Goal: Transaction & Acquisition: Purchase product/service

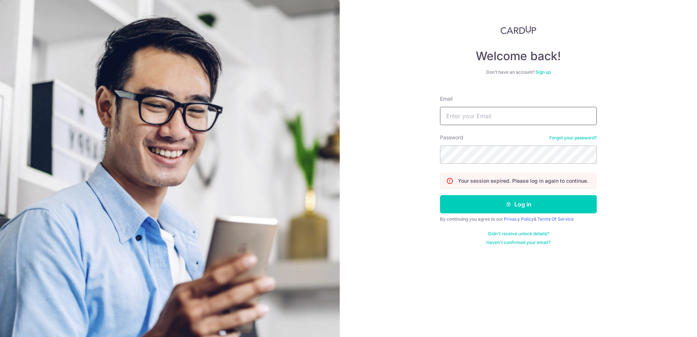
click at [478, 117] on input "Email" at bounding box center [518, 116] width 157 height 18
type input "[PERSON_NAME][EMAIL_ADDRESS][DOMAIN_NAME]"
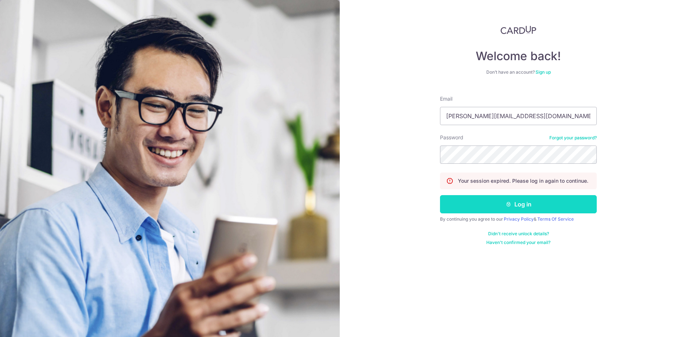
click at [482, 206] on button "Log in" at bounding box center [518, 204] width 157 height 18
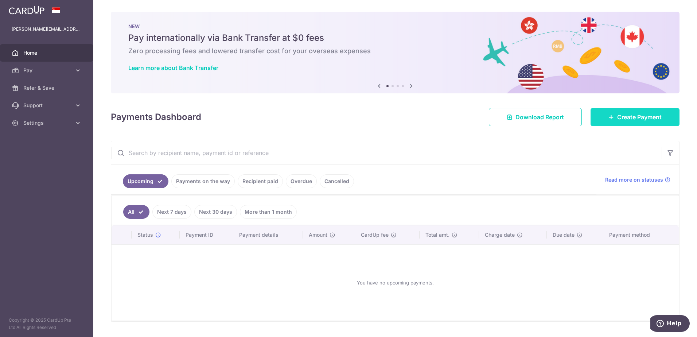
click at [612, 113] on link "Create Payment" at bounding box center [634, 117] width 89 height 18
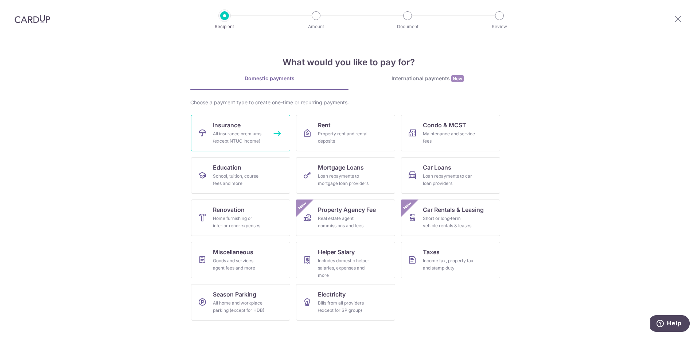
click at [245, 127] on link "Insurance All insurance premiums (except NTUC Income)" at bounding box center [240, 133] width 99 height 36
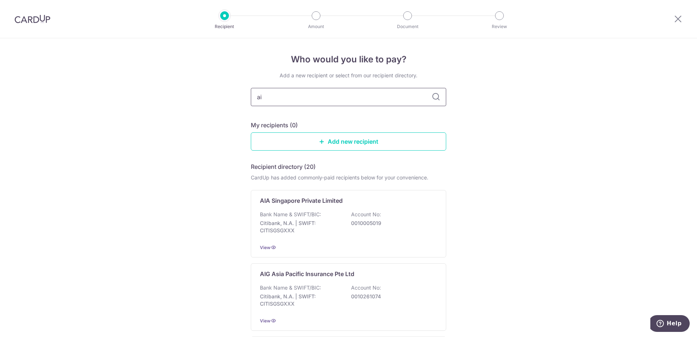
type input "aig"
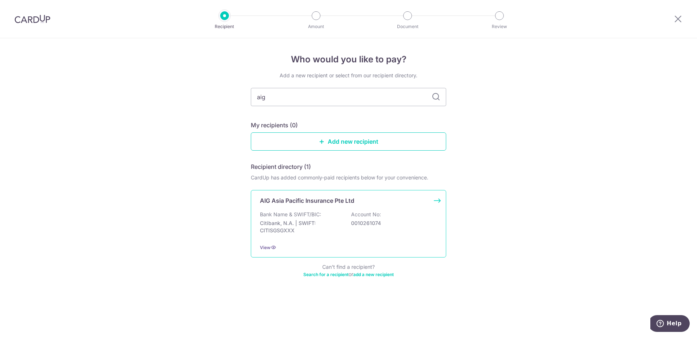
click at [314, 204] on p "AIG Asia Pacific Insurance Pte Ltd" at bounding box center [307, 200] width 94 height 9
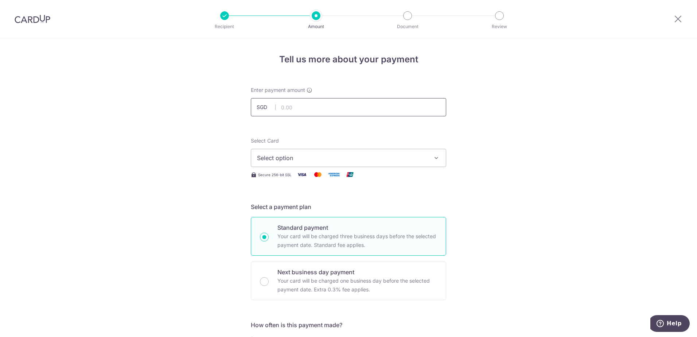
click at [314, 109] on input "text" at bounding box center [348, 107] width 195 height 18
click at [284, 161] on span "Select option" at bounding box center [342, 157] width 170 height 9
click at [289, 211] on span "**** 0140" at bounding box center [287, 209] width 27 height 9
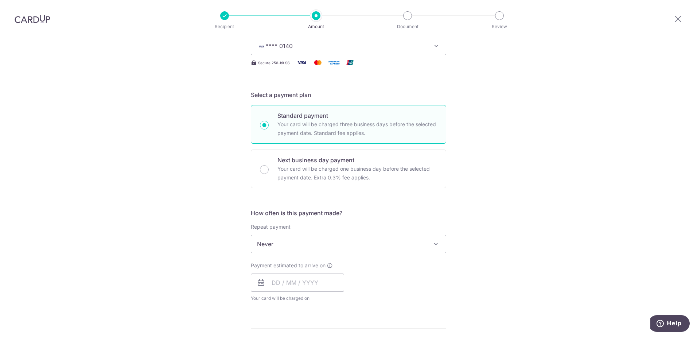
scroll to position [36, 0]
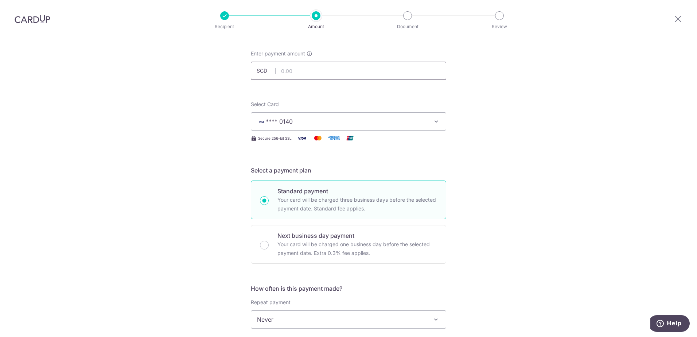
click at [299, 63] on input "text" at bounding box center [348, 71] width 195 height 18
click at [534, 116] on div "Tell us more about your payment Enter payment amount SGD 1284.36 Select Card **…" at bounding box center [348, 331] width 697 height 659
type input "1,284.36"
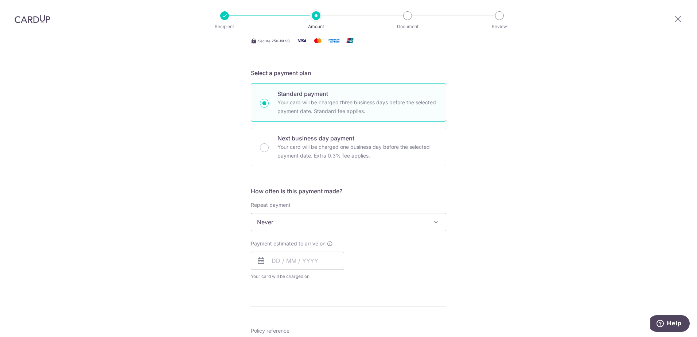
scroll to position [146, 0]
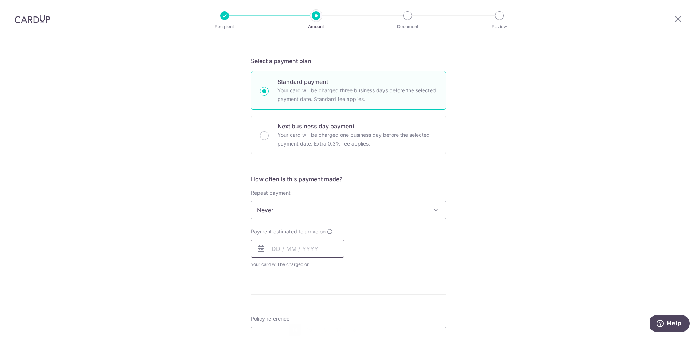
click at [302, 252] on input "text" at bounding box center [297, 248] width 93 height 18
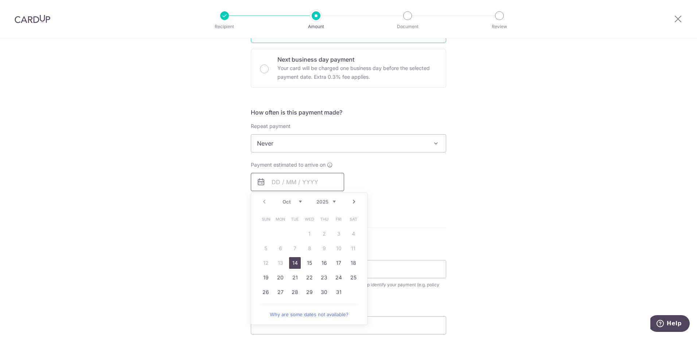
scroll to position [219, 0]
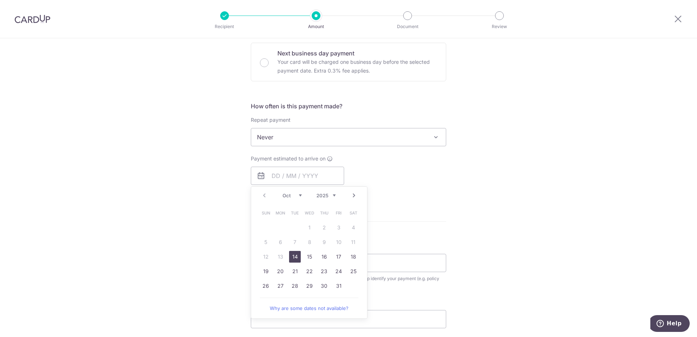
click at [294, 257] on link "14" at bounding box center [295, 257] width 12 height 12
type input "[DATE]"
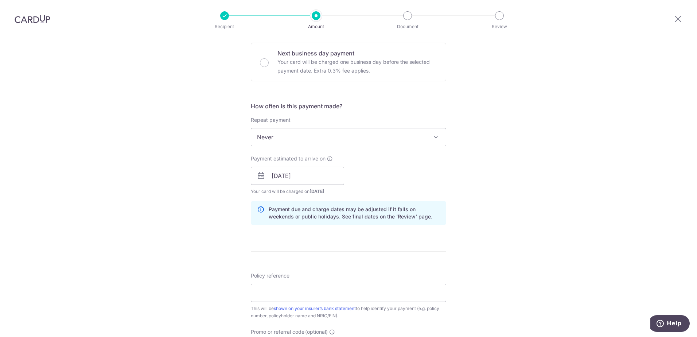
click at [489, 180] on div "Tell us more about your payment Enter payment amount SGD 1,284.36 1284.36 Selec…" at bounding box center [348, 164] width 697 height 689
click at [314, 294] on input "Policy reference" at bounding box center [348, 292] width 195 height 18
paste input "1700068321-08"
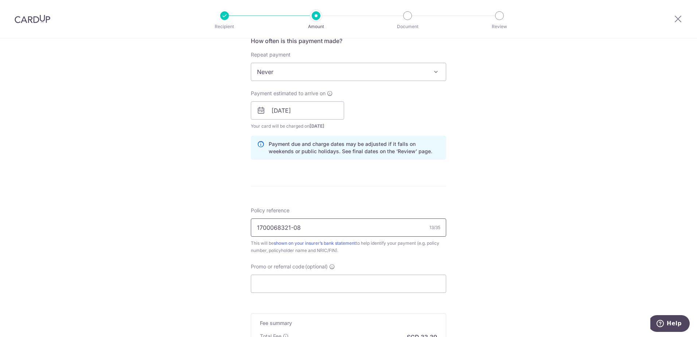
scroll to position [291, 0]
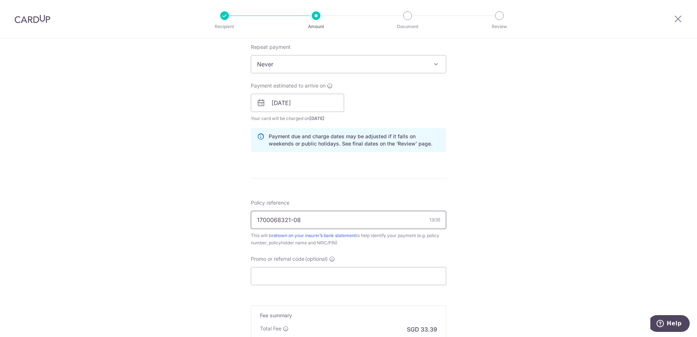
type input "1700068321-08"
click at [497, 189] on div "Tell us more about your payment Enter payment amount SGD 1,284.36 1284.36 Selec…" at bounding box center [348, 91] width 697 height 689
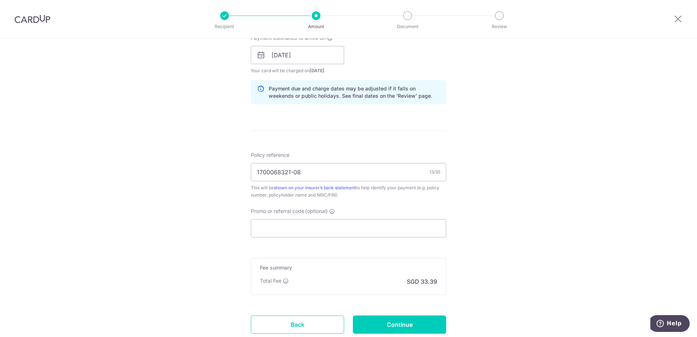
scroll to position [328, 0]
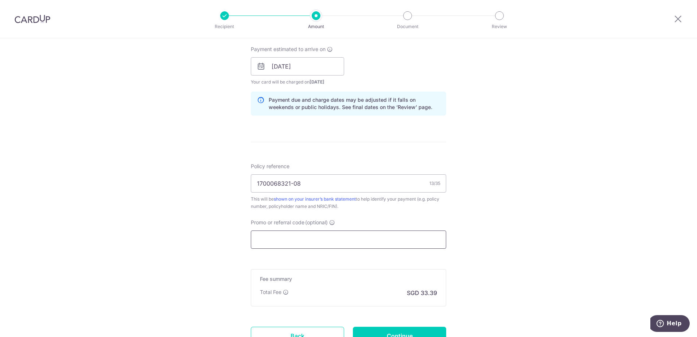
click at [377, 234] on input "Promo or referral code (optional)" at bounding box center [348, 239] width 195 height 18
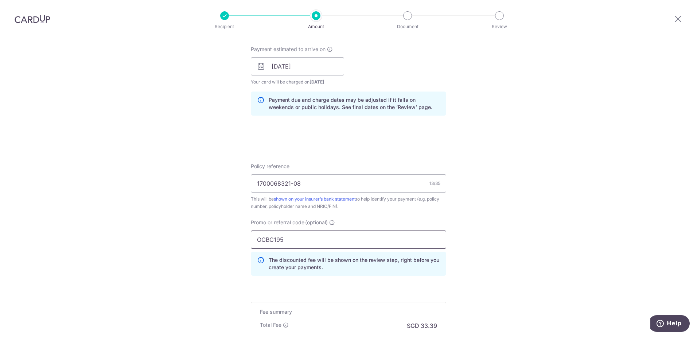
type input "OCBC195"
click at [496, 227] on div "Tell us more about your payment Enter payment amount SGD 1,284.36 1284.36 Selec…" at bounding box center [348, 71] width 697 height 722
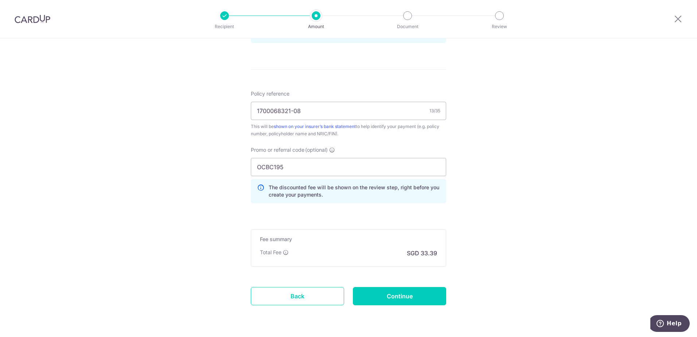
scroll to position [401, 0]
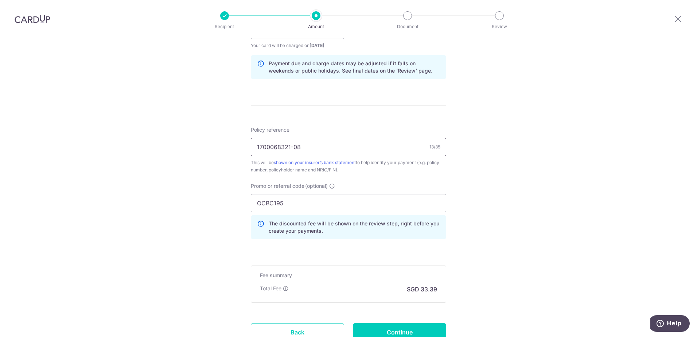
click at [348, 147] on input "1700068321-08" at bounding box center [348, 147] width 195 height 18
click at [493, 160] on div "Tell us more about your payment Enter payment amount SGD 1,284.36 1284.36 Selec…" at bounding box center [348, 35] width 697 height 722
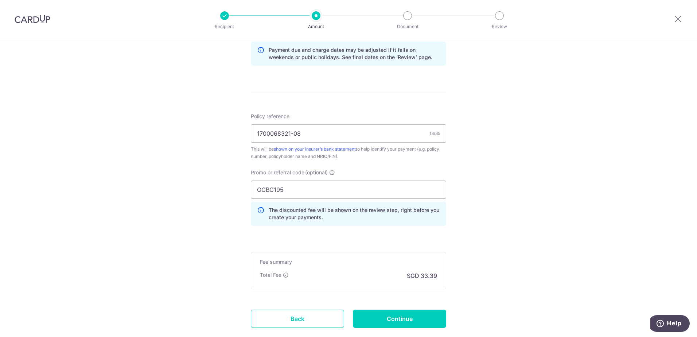
scroll to position [401, 0]
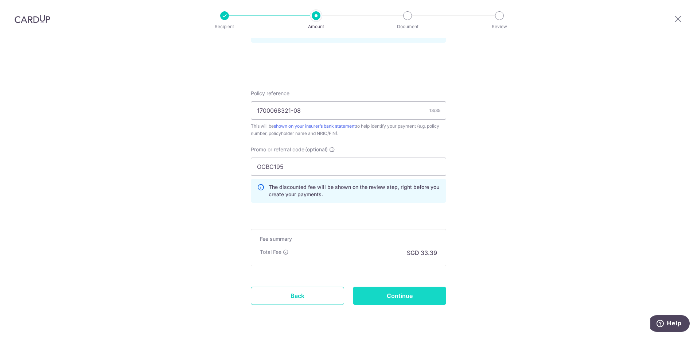
click at [407, 291] on input "Continue" at bounding box center [399, 295] width 93 height 18
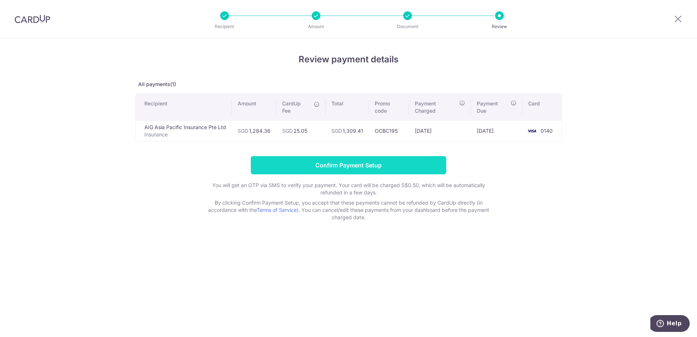
click at [357, 165] on input "Confirm Payment Setup" at bounding box center [348, 165] width 195 height 18
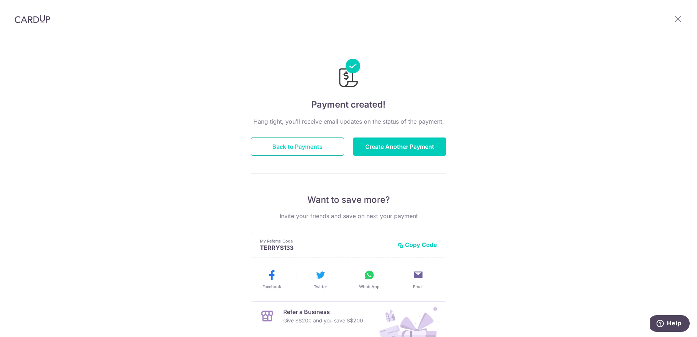
click at [288, 142] on button "Back to Payments" at bounding box center [297, 146] width 93 height 18
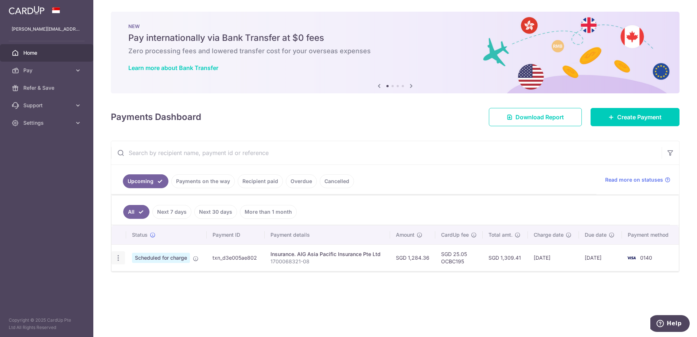
click at [120, 259] on icon "button" at bounding box center [118, 258] width 8 height 8
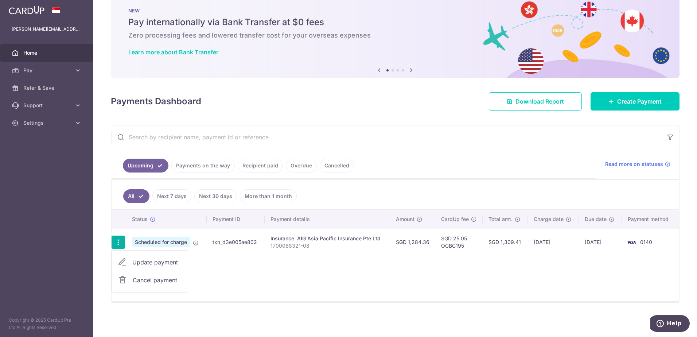
click at [306, 264] on div "Status Payment ID Payment details Amount CardUp fee Total amt. Charge date Due …" at bounding box center [394, 254] width 567 height 91
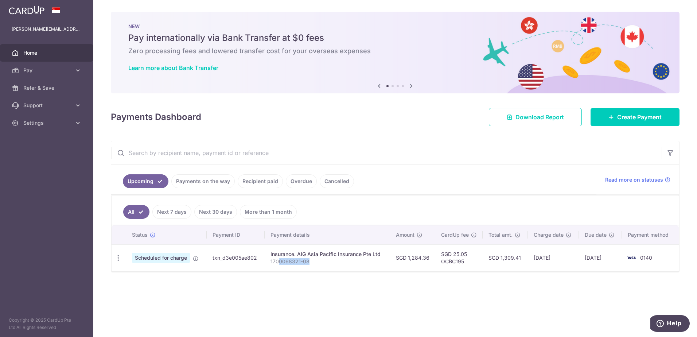
drag, startPoint x: 291, startPoint y: 260, endPoint x: 312, endPoint y: 261, distance: 20.8
click at [312, 261] on p "1700068321-08" at bounding box center [327, 261] width 114 height 7
drag, startPoint x: 312, startPoint y: 261, endPoint x: 282, endPoint y: 291, distance: 42.8
click at [282, 292] on div "× Pause Schedule Pause all future payments in this series Pause just this one p…" at bounding box center [394, 168] width 603 height 337
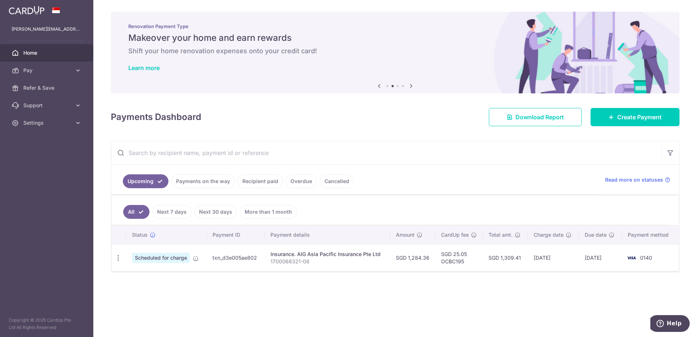
click at [268, 297] on div "× Pause Schedule Pause all future payments in this series Pause just this one p…" at bounding box center [394, 168] width 603 height 337
click at [351, 285] on div "× Pause Schedule Pause all future payments in this series Pause just this one p…" at bounding box center [394, 168] width 603 height 337
click at [338, 313] on div "× Pause Schedule Pause all future payments in this series Pause just this one p…" at bounding box center [394, 168] width 603 height 337
